Goal: Information Seeking & Learning: Learn about a topic

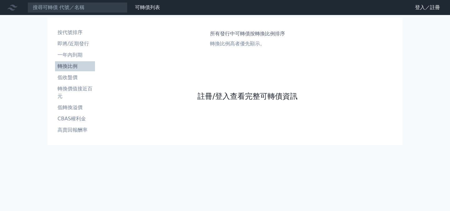
click at [233, 96] on link "註冊/登入查看完整可轉債資訊" at bounding box center [248, 96] width 100 height 10
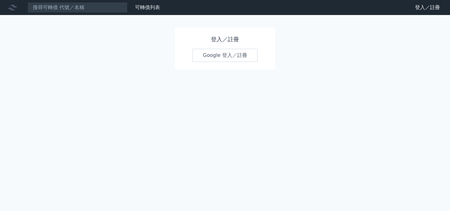
click at [215, 55] on link "Google 登入／註冊" at bounding box center [225, 55] width 65 height 13
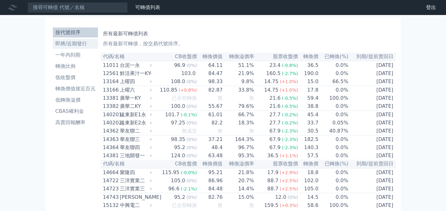
click at [71, 42] on li "即將/近期發行" at bounding box center [75, 44] width 45 height 8
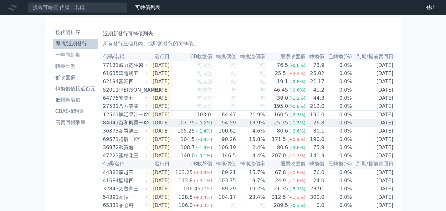
click at [134, 126] on div "百和興業一KY" at bounding box center [132, 123] width 28 height 8
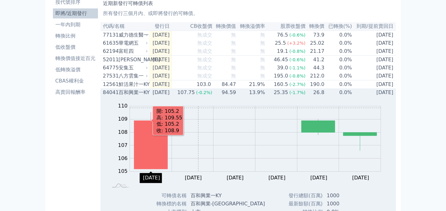
scroll to position [94, 0]
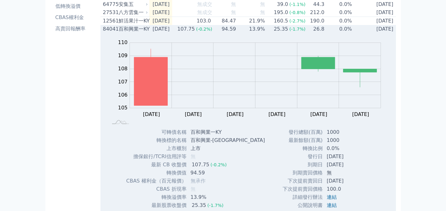
click at [125, 32] on div "百和興業一KY" at bounding box center [132, 29] width 28 height 8
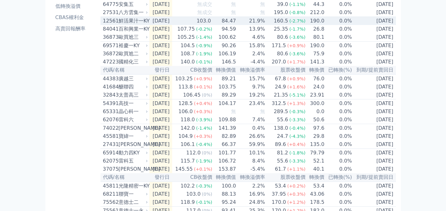
click at [142, 24] on div "鮮活果汁一KY" at bounding box center [132, 21] width 28 height 8
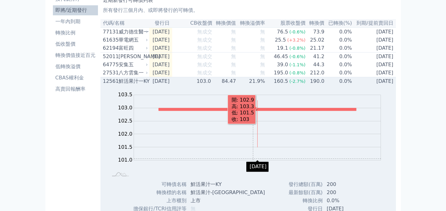
scroll to position [31, 0]
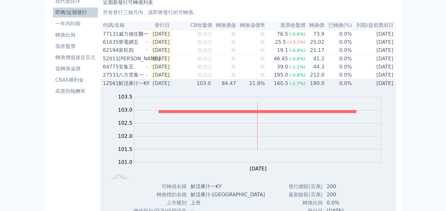
click at [126, 85] on div "鮮活果汁一KY" at bounding box center [132, 84] width 28 height 8
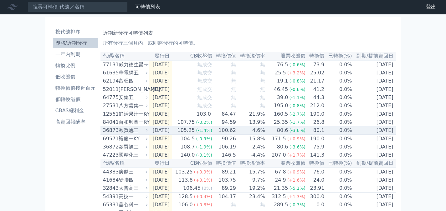
scroll to position [0, 0]
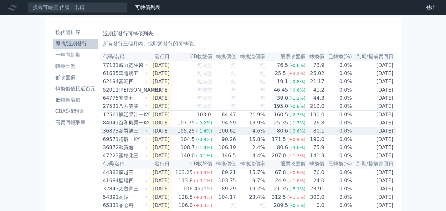
click at [132, 135] on div "歐買尬三" at bounding box center [132, 131] width 28 height 8
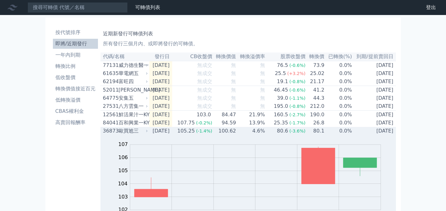
scroll to position [63, 0]
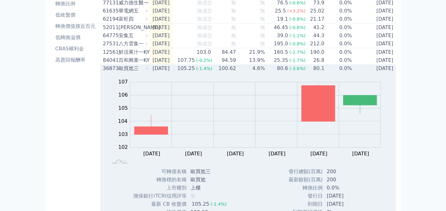
click at [138, 72] on div "歐買尬三" at bounding box center [132, 69] width 28 height 8
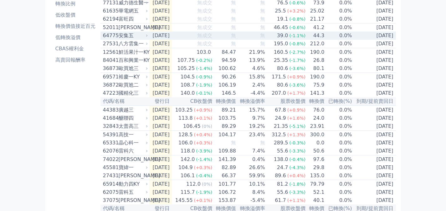
click at [128, 38] on div "安集五" at bounding box center [132, 36] width 28 height 8
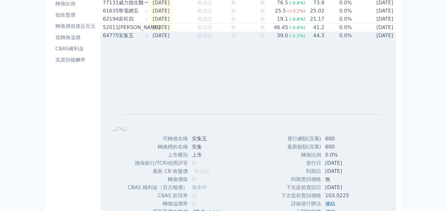
click at [118, 37] on div "64775 安集五" at bounding box center [124, 36] width 42 height 8
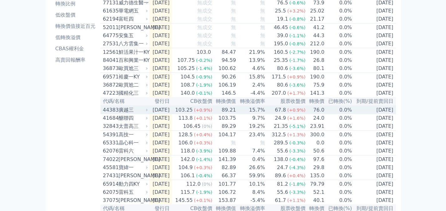
scroll to position [0, 0]
